Goal: Task Accomplishment & Management: Use online tool/utility

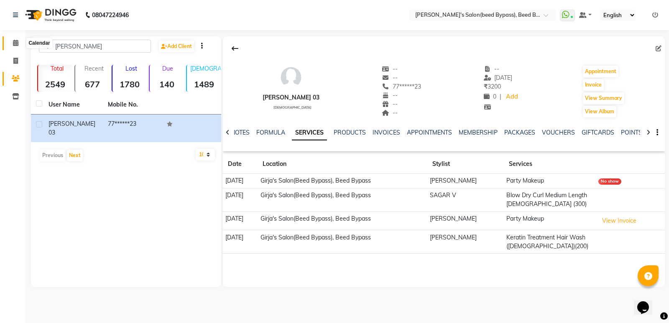
click at [16, 38] on span at bounding box center [15, 43] width 15 height 10
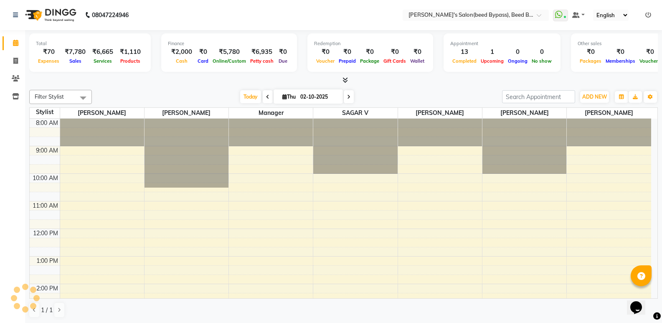
scroll to position [163, 0]
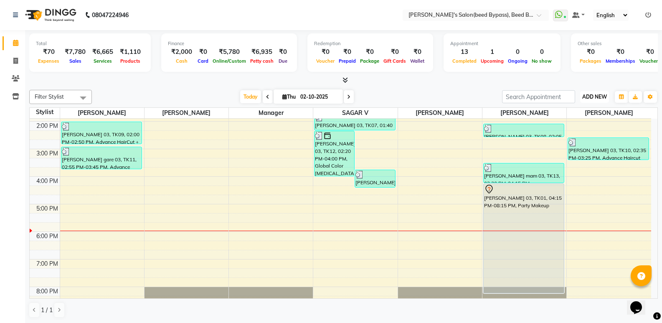
click at [600, 92] on button "ADD NEW Toggle Dropdown" at bounding box center [594, 97] width 29 height 12
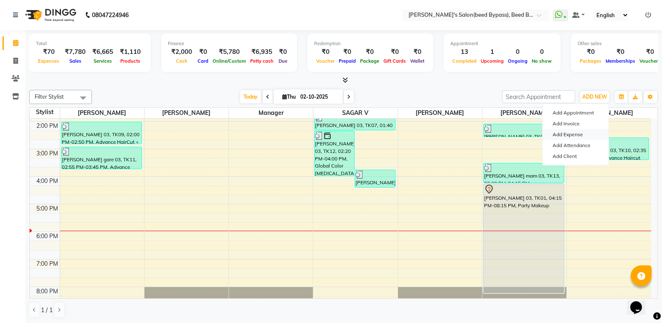
click at [575, 133] on link "Add Expense" at bounding box center [576, 134] width 66 height 11
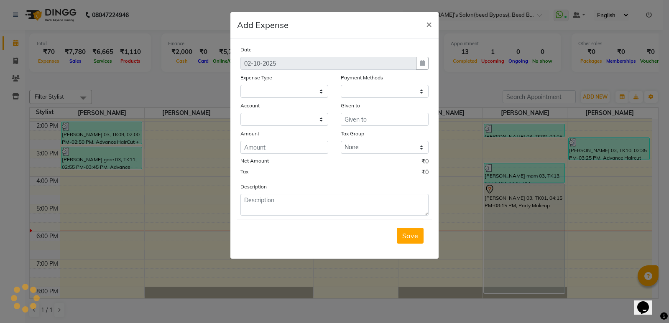
select select "1"
select select "2985"
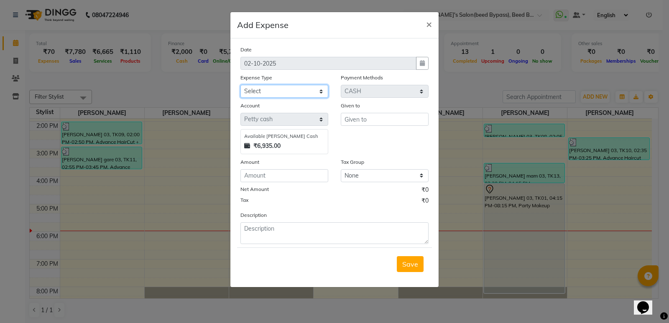
click at [281, 93] on select "Select Advance Salary BANK TRANFAR Cash transfer to hub Client Snacks DISTRIBUT…" at bounding box center [284, 91] width 88 height 13
select select "11136"
click at [240, 85] on select "Select Advance Salary BANK TRANFAR Cash transfer to hub Client Snacks DISTRIBUT…" at bounding box center [284, 91] width 88 height 13
click at [353, 119] on input "text" at bounding box center [385, 119] width 88 height 13
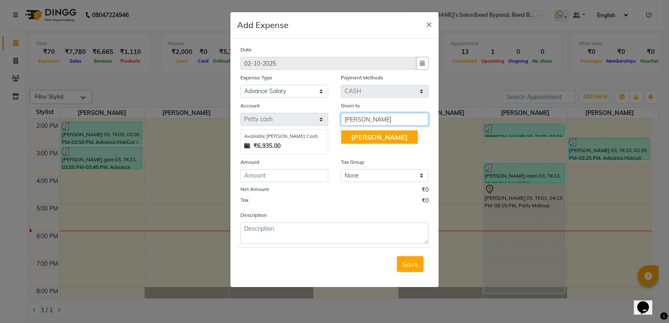
click at [356, 137] on span "[PERSON_NAME]" at bounding box center [379, 137] width 56 height 8
type input "[PERSON_NAME]"
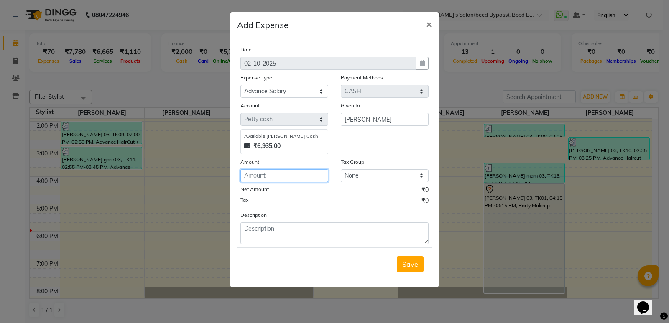
click at [293, 173] on input "number" at bounding box center [284, 175] width 88 height 13
type input "500"
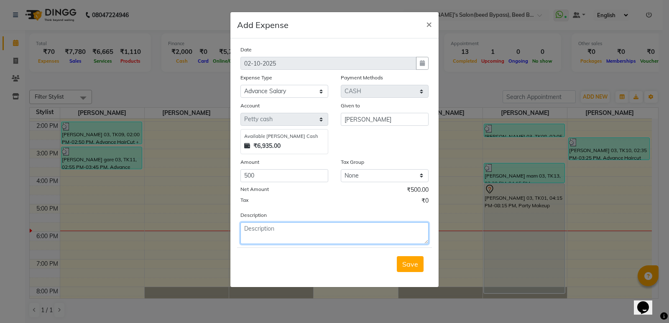
click at [282, 231] on textarea at bounding box center [334, 233] width 188 height 22
click at [352, 230] on textarea "sagar varpe advance" at bounding box center [334, 233] width 188 height 22
type textarea "sagar varpe advance"
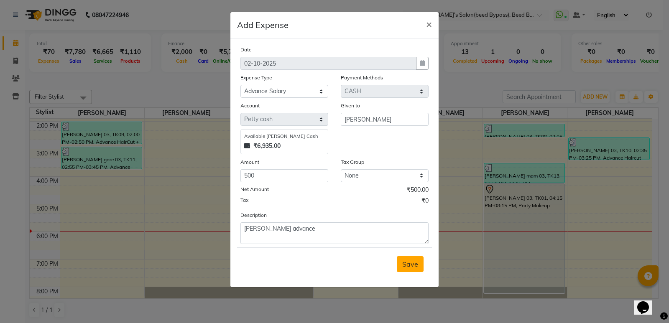
click at [408, 262] on span "Save" at bounding box center [410, 264] width 16 height 8
